Goal: Transaction & Acquisition: Purchase product/service

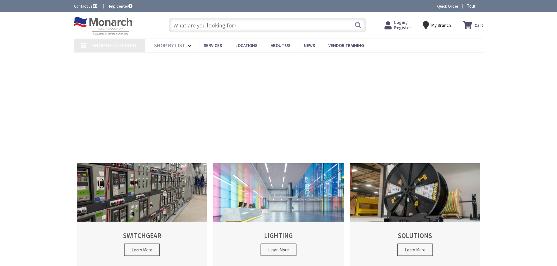
type input "[PERSON_NAME][GEOGRAPHIC_DATA], [GEOGRAPHIC_DATA]"
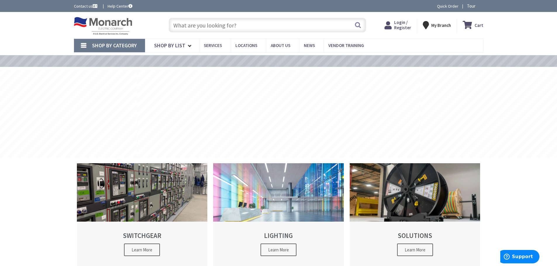
click at [197, 27] on input "text" at bounding box center [267, 25] width 197 height 15
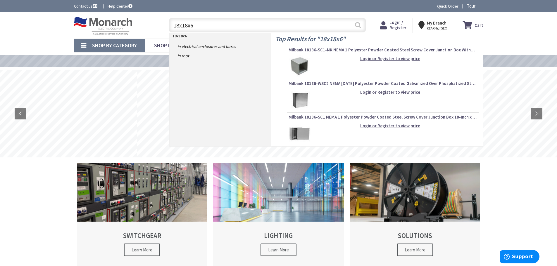
type input "18x18x6"
click at [358, 24] on button "Search" at bounding box center [358, 24] width 8 height 13
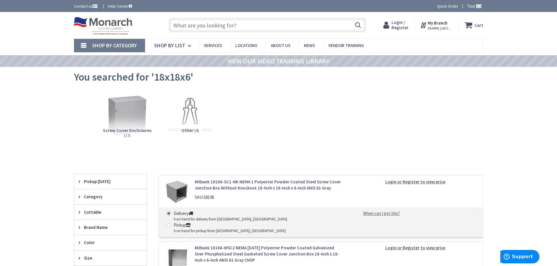
click at [199, 25] on input "text" at bounding box center [267, 25] width 197 height 15
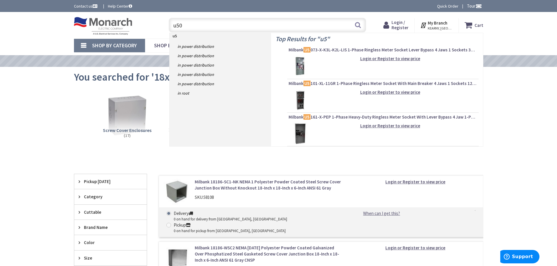
type input "u501"
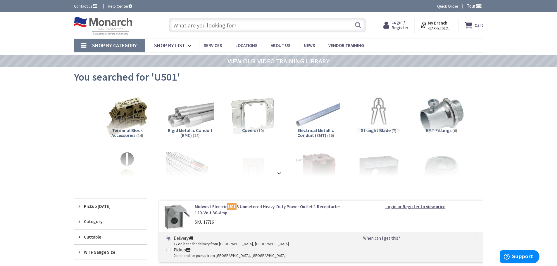
click at [209, 25] on input "text" at bounding box center [267, 25] width 197 height 15
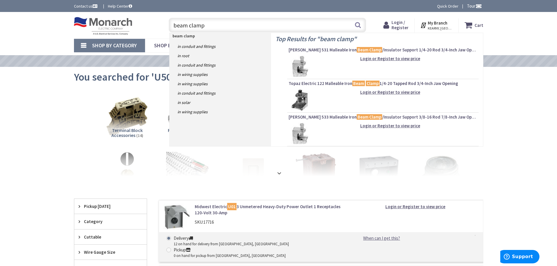
click at [172, 25] on input "beam clamp" at bounding box center [267, 25] width 197 height 15
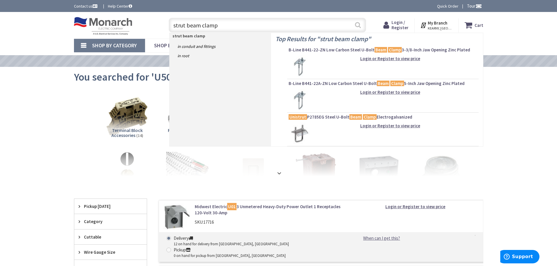
type input "strut beam clamp"
click at [358, 25] on button "Search" at bounding box center [358, 24] width 8 height 13
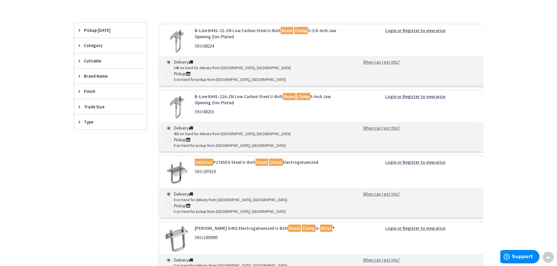
scroll to position [146, 0]
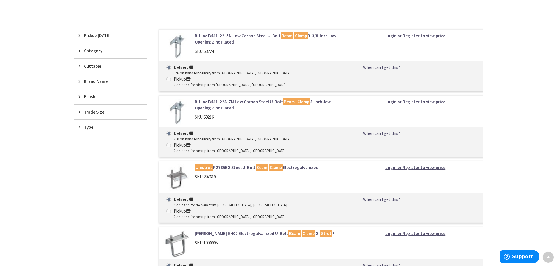
click at [212, 40] on link "B-Line B441-22-ZN Low Carbon Steel U-Bolt Beam Clamp 3-3/8-Inch Jaw Opening Zin…" at bounding box center [269, 39] width 149 height 13
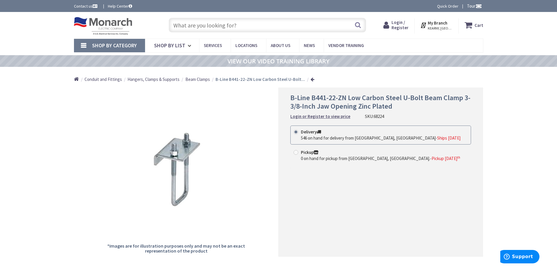
click at [185, 35] on div "Toggle Nav Search Cart My Cart Close" at bounding box center [279, 26] width 418 height 20
click at [181, 26] on input "text" at bounding box center [267, 25] width 197 height 15
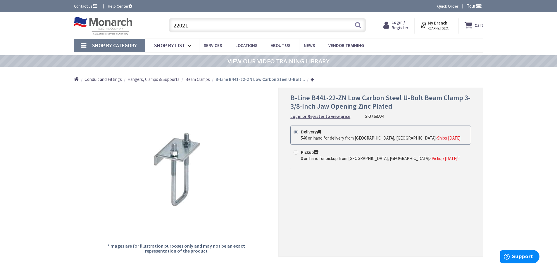
click at [189, 23] on input "22021" at bounding box center [267, 25] width 197 height 15
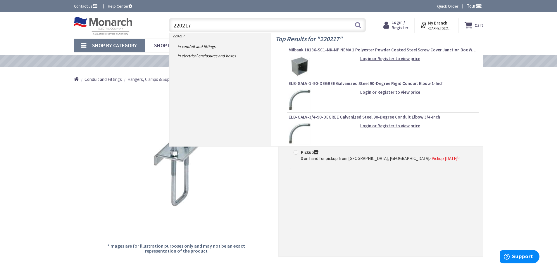
type input "220217"
click at [296, 58] on img at bounding box center [300, 67] width 22 height 22
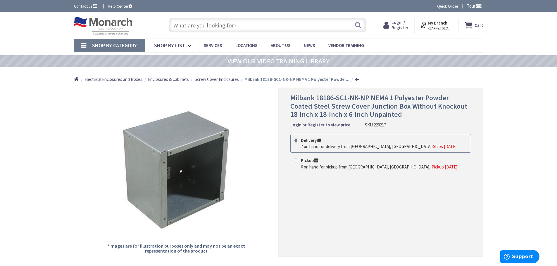
click at [212, 27] on input "text" at bounding box center [267, 25] width 197 height 15
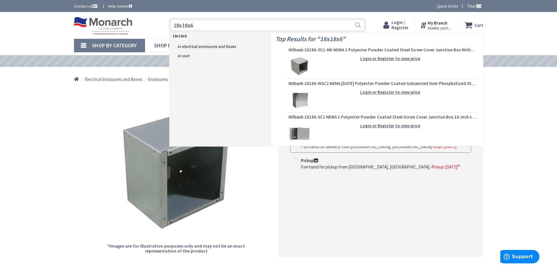
type input "18x18x6"
click at [358, 23] on button "Search" at bounding box center [358, 24] width 8 height 13
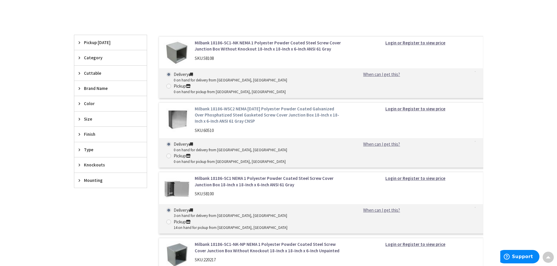
scroll to position [175, 0]
